Goal: Information Seeking & Learning: Learn about a topic

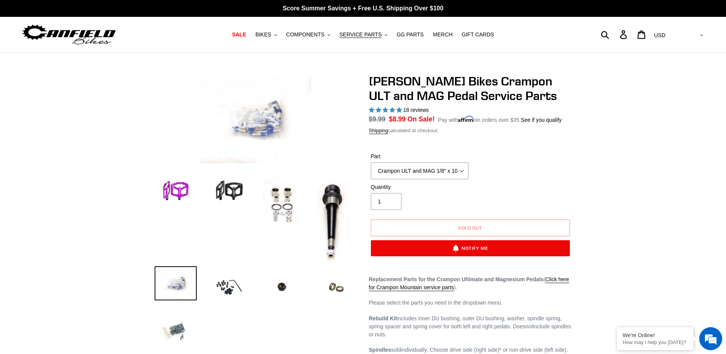
select select "Crampon ULT and MAG 1/8" x 10mm 'Mud' Pin Kit (20)"
select select "highest-rating"
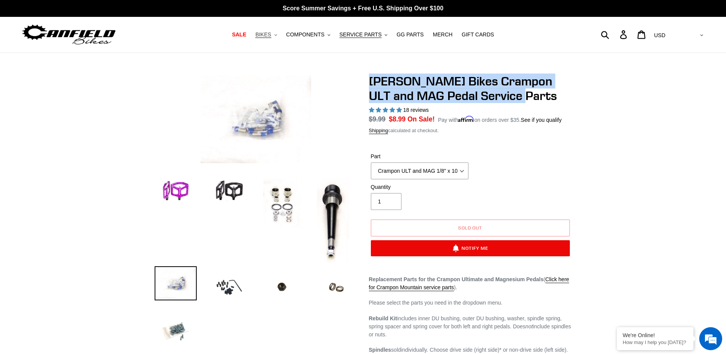
drag, startPoint x: 274, startPoint y: 34, endPoint x: 288, endPoint y: 39, distance: 14.8
click at [271, 34] on span "BIKES" at bounding box center [263, 34] width 16 height 7
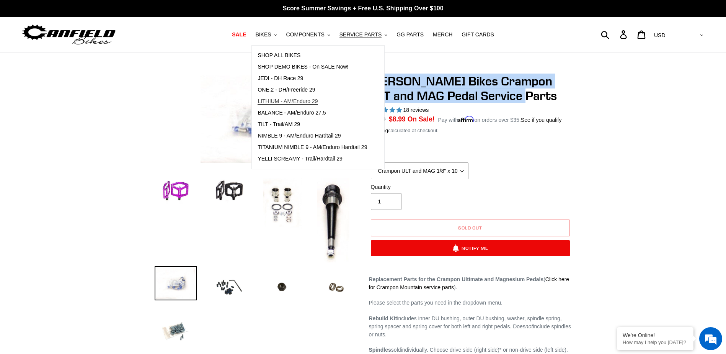
click at [304, 103] on span "LITHIUM - AM/Enduro 29" at bounding box center [288, 101] width 60 height 7
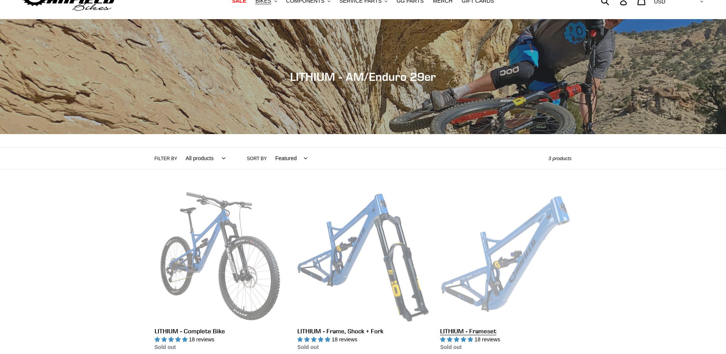
scroll to position [77, 0]
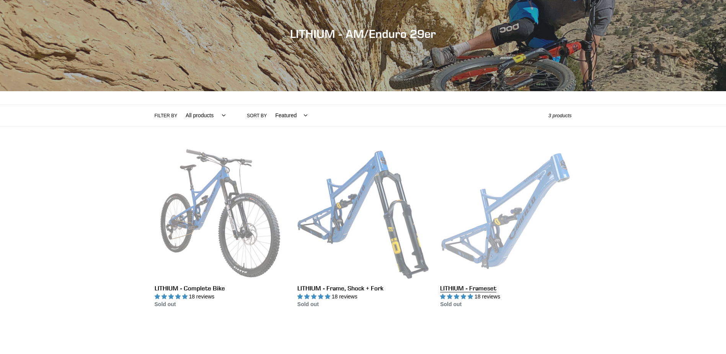
click at [495, 226] on link "LITHIUM - Frameset" at bounding box center [505, 227] width 131 height 161
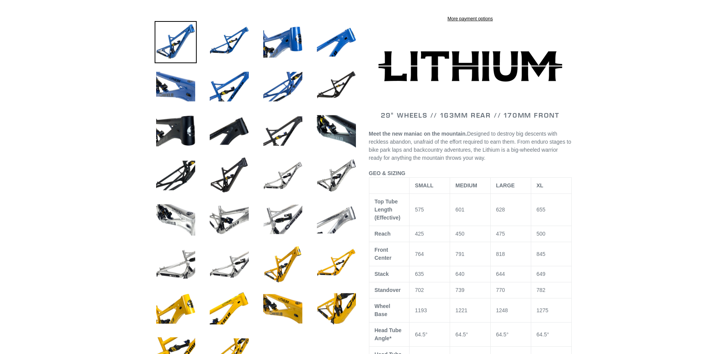
scroll to position [386, 0]
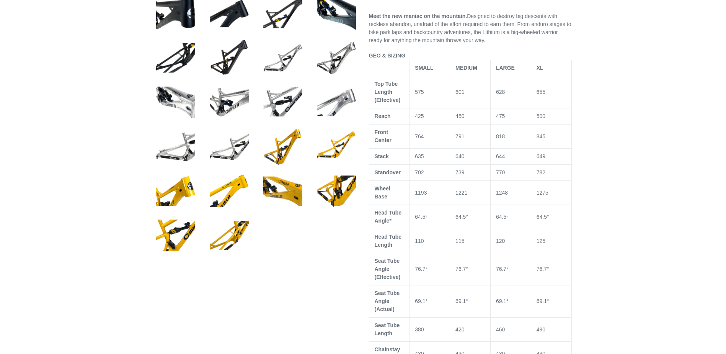
select select "highest-rating"
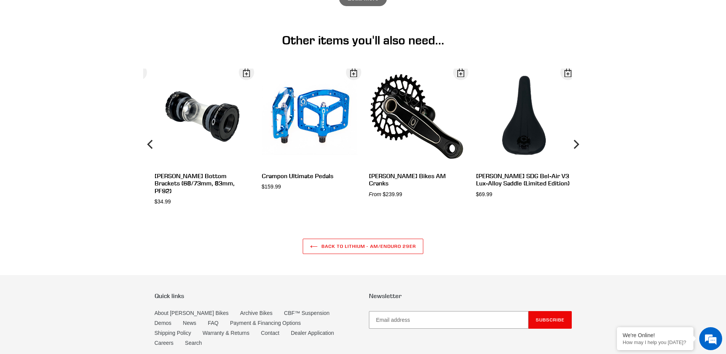
scroll to position [2745, 0]
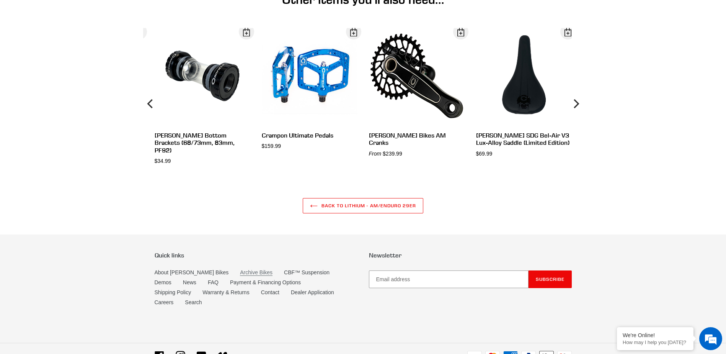
click at [240, 269] on link "Archive Bikes" at bounding box center [256, 272] width 33 height 7
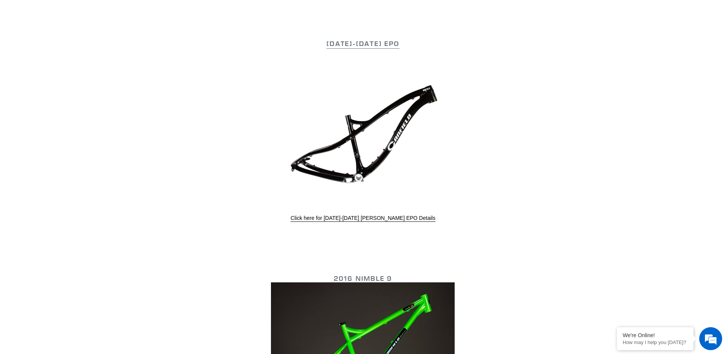
scroll to position [1187, 0]
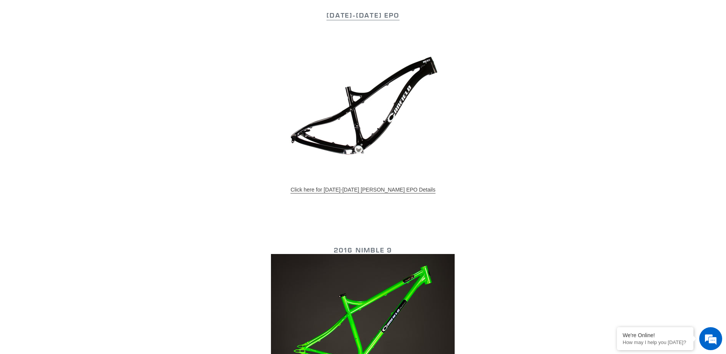
click at [393, 188] on link "Click here for 2016-2017 Canfield EPO Details" at bounding box center [363, 189] width 145 height 7
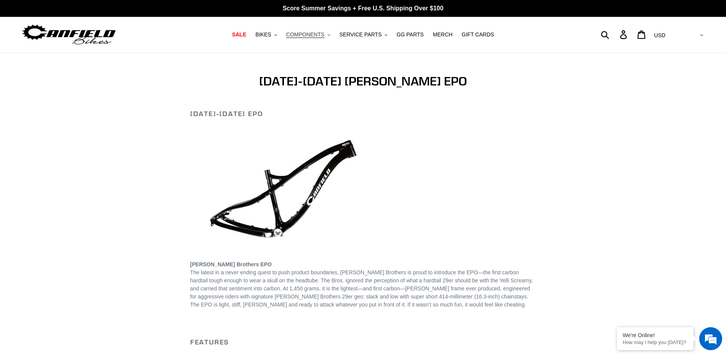
click at [322, 36] on span "COMPONENTS" at bounding box center [305, 34] width 38 height 7
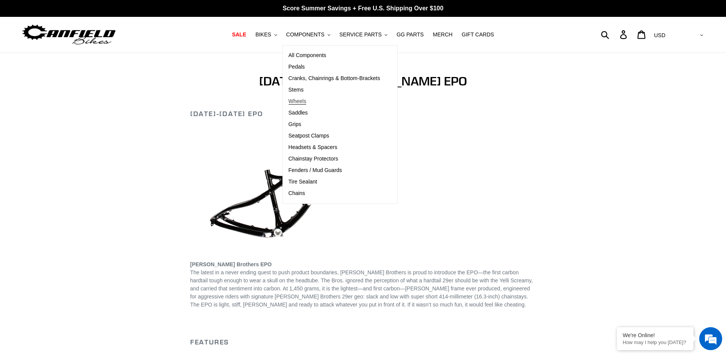
click at [307, 102] on span "Wheels" at bounding box center [298, 101] width 18 height 7
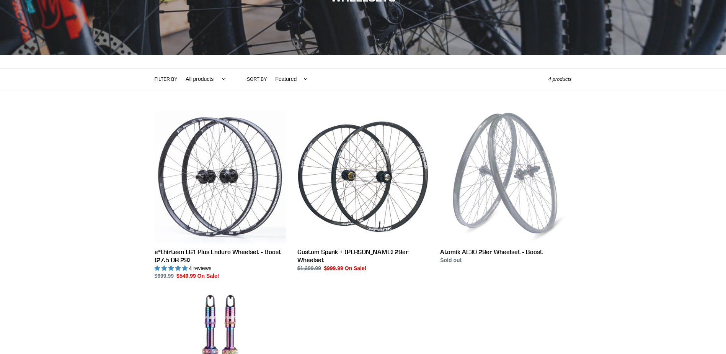
scroll to position [191, 0]
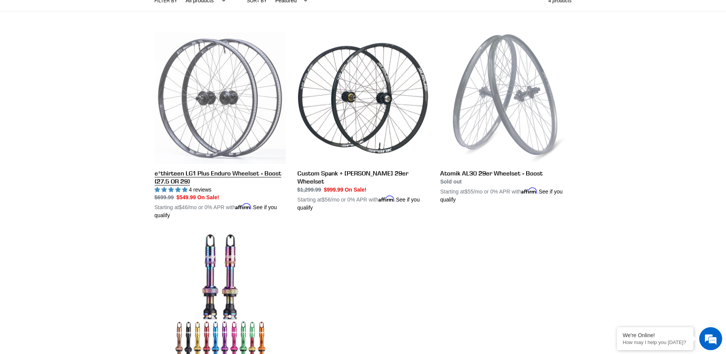
click at [227, 148] on link "e*thirteen LG1 Plus Enduro Wheelset - Boost (27.5 OR 29)" at bounding box center [220, 126] width 131 height 187
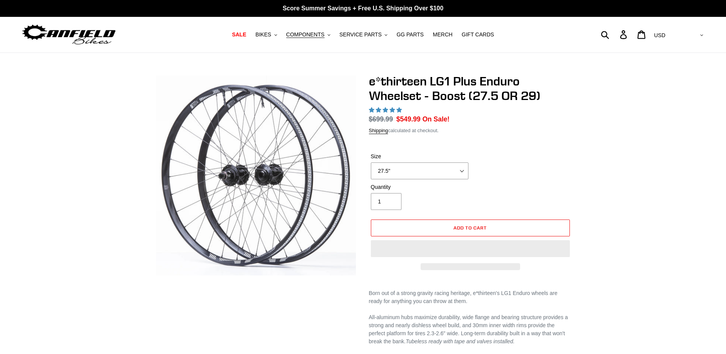
select select "highest-rating"
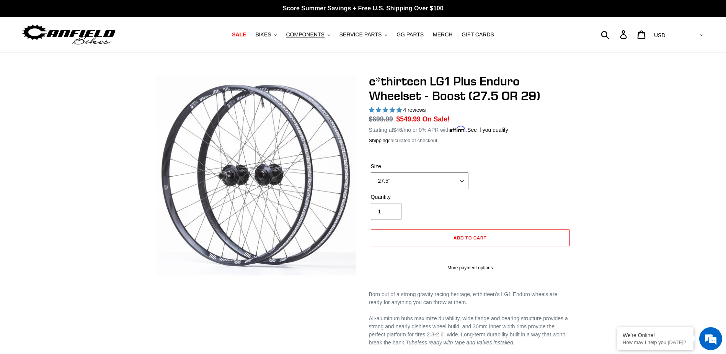
click at [423, 177] on select "27.5" 29"" at bounding box center [420, 180] width 98 height 17
click at [620, 181] on div "e*thirteen LG1 Plus Enduro Wheelset - Boost (27.5 OR 29) 4 reviews Regular pric…" at bounding box center [363, 296] width 726 height 444
click at [430, 181] on select "27.5" 29"" at bounding box center [420, 180] width 98 height 17
click at [371, 172] on select "27.5" 29"" at bounding box center [420, 180] width 98 height 17
drag, startPoint x: 419, startPoint y: 173, endPoint x: 433, endPoint y: 180, distance: 15.8
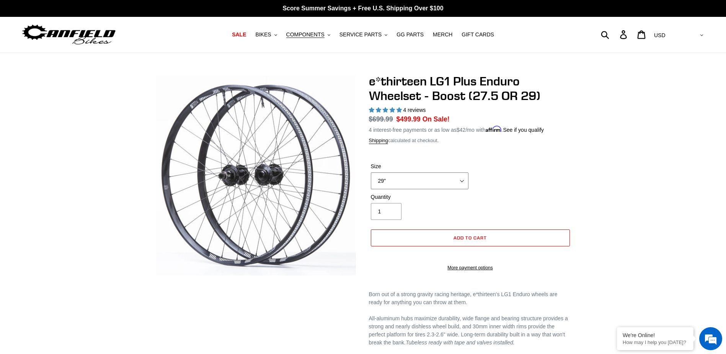
click at [419, 173] on select "27.5" 29"" at bounding box center [420, 180] width 98 height 17
click at [371, 172] on select "27.5" 29"" at bounding box center [420, 180] width 98 height 17
click at [576, 183] on div "e*thirteen LG1 Plus Enduro Wheelset - Boost (27.5 OR 29) 4 reviews Regular pric…" at bounding box center [363, 296] width 459 height 444
click at [420, 179] on select "27.5" 29"" at bounding box center [420, 180] width 98 height 17
click at [371, 172] on select "27.5" 29"" at bounding box center [420, 180] width 98 height 17
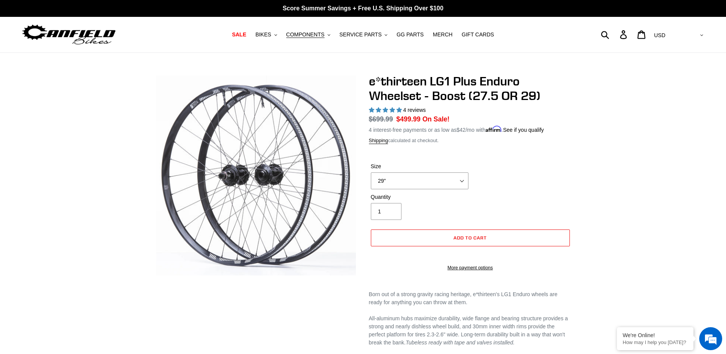
click at [569, 184] on div "Size 27.5" 29"" at bounding box center [470, 177] width 203 height 31
click at [407, 181] on select "27.5" 29"" at bounding box center [420, 180] width 98 height 17
click at [371, 172] on select "27.5" 29"" at bounding box center [420, 180] width 98 height 17
click at [419, 182] on select "27.5" 29"" at bounding box center [420, 180] width 98 height 17
select select "29""
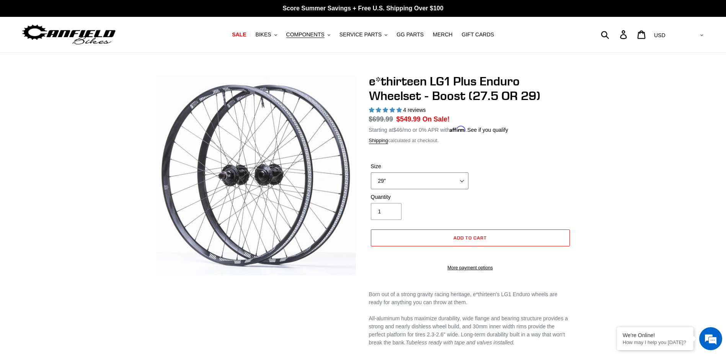
click at [371, 172] on select "27.5" 29"" at bounding box center [420, 180] width 98 height 17
click at [613, 171] on div "e*thirteen LG1 Plus Enduro Wheelset - Boost (27.5 OR 29) 4 reviews Regular pric…" at bounding box center [363, 296] width 726 height 444
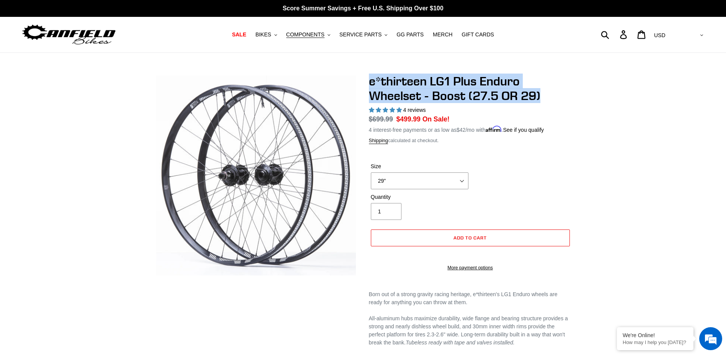
drag, startPoint x: 368, startPoint y: 81, endPoint x: 553, endPoint y: 102, distance: 186.1
click at [553, 102] on div "e*thirteen LG1 Plus Enduro Wheelset - Boost (27.5 OR 29) 4 reviews Regular pric…" at bounding box center [465, 296] width 214 height 444
copy h1 "e*thirteen LG1 Plus Enduro Wheelset - Boost (27.5 OR 29)"
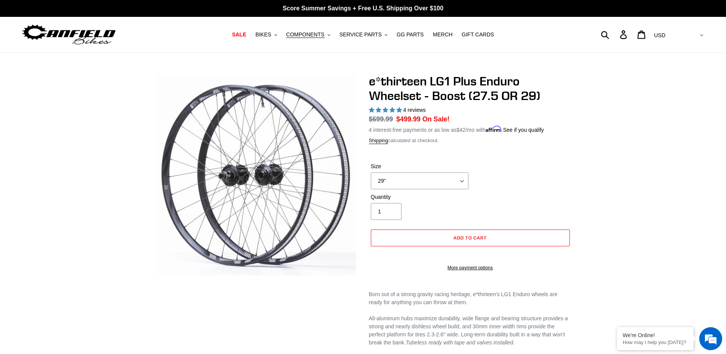
click at [111, 180] on div "e*thirteen LG1 Plus Enduro Wheelset - Boost (27.5 OR 29) 4 reviews Regular pric…" at bounding box center [363, 296] width 726 height 444
